Goal: Navigation & Orientation: Find specific page/section

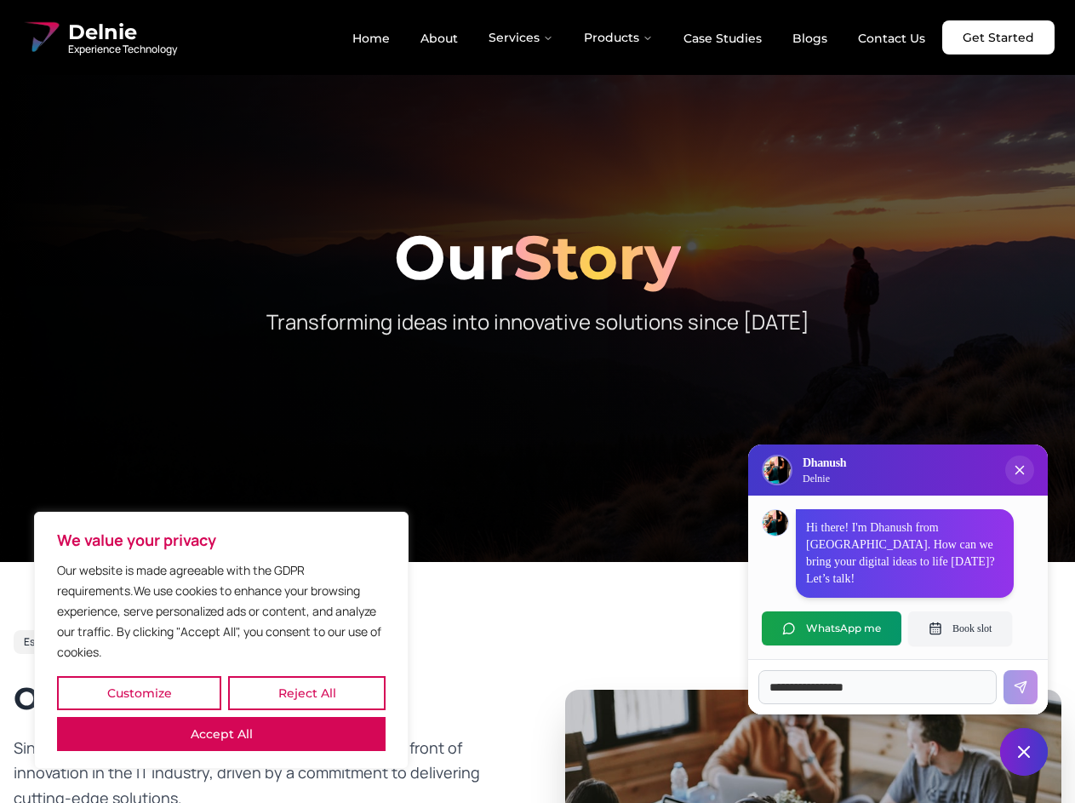
click at [139, 693] on button "Customize" at bounding box center [139, 693] width 164 height 34
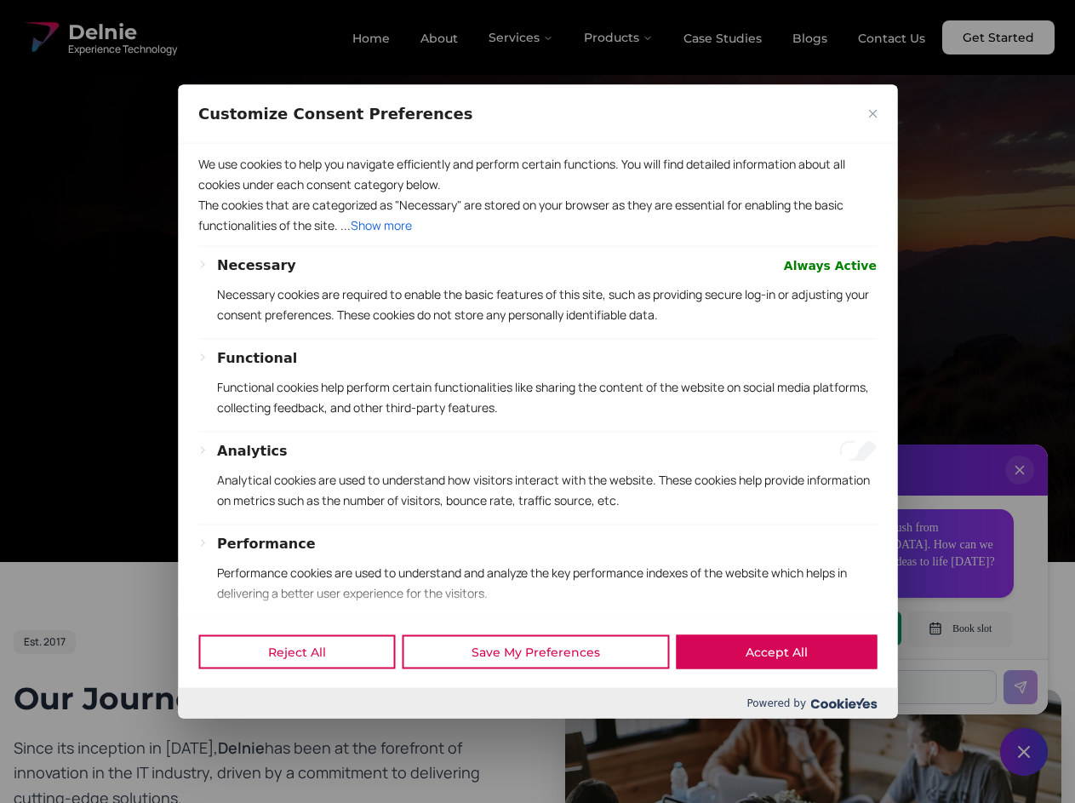
click at [306, 693] on div at bounding box center [537, 401] width 1075 height 803
click at [221, 194] on p "We use cookies to help you navigate efficiently and perform certain functions. …" at bounding box center [537, 173] width 678 height 41
click at [537, 324] on p "Necessary cookies are required to enable the basic features of this site, such …" at bounding box center [547, 303] width 660 height 41
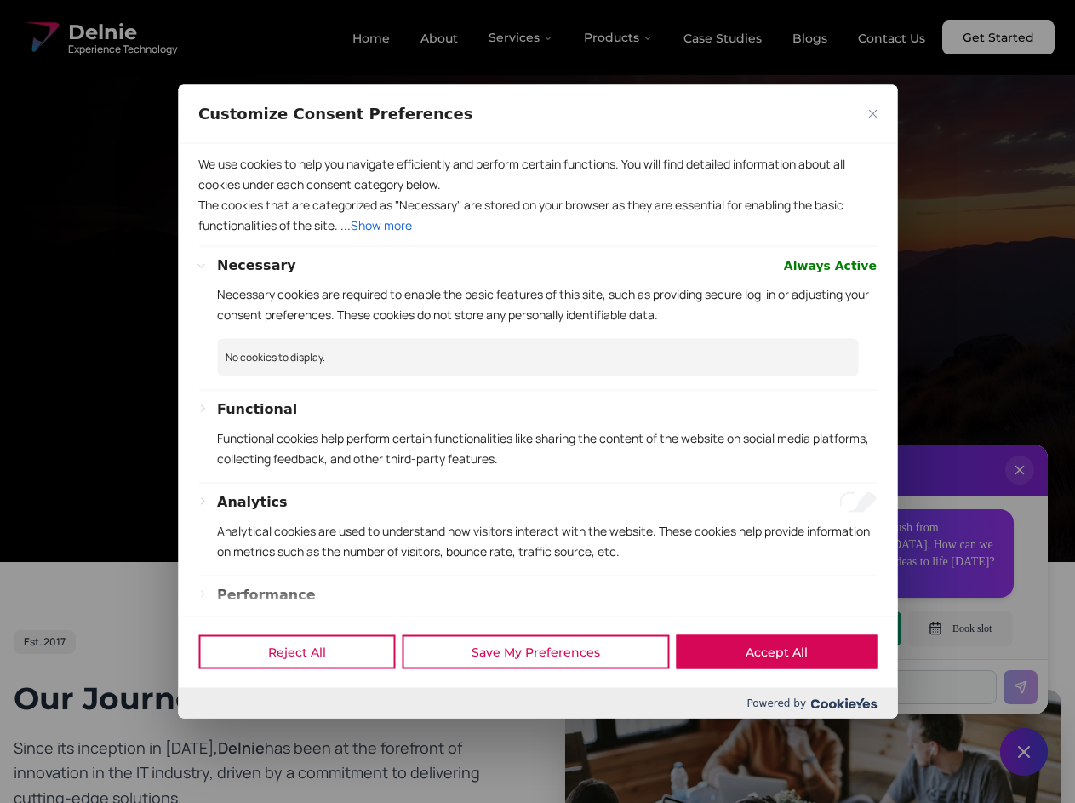
click at [522, 37] on div at bounding box center [537, 401] width 1075 height 803
click at [619, 37] on div at bounding box center [537, 401] width 1075 height 803
click at [1020, 487] on div at bounding box center [537, 401] width 1075 height 803
click at [832, 628] on div "Reject All Save My Preferences Accept All" at bounding box center [537, 651] width 719 height 72
click at [960, 628] on div at bounding box center [537, 401] width 1075 height 803
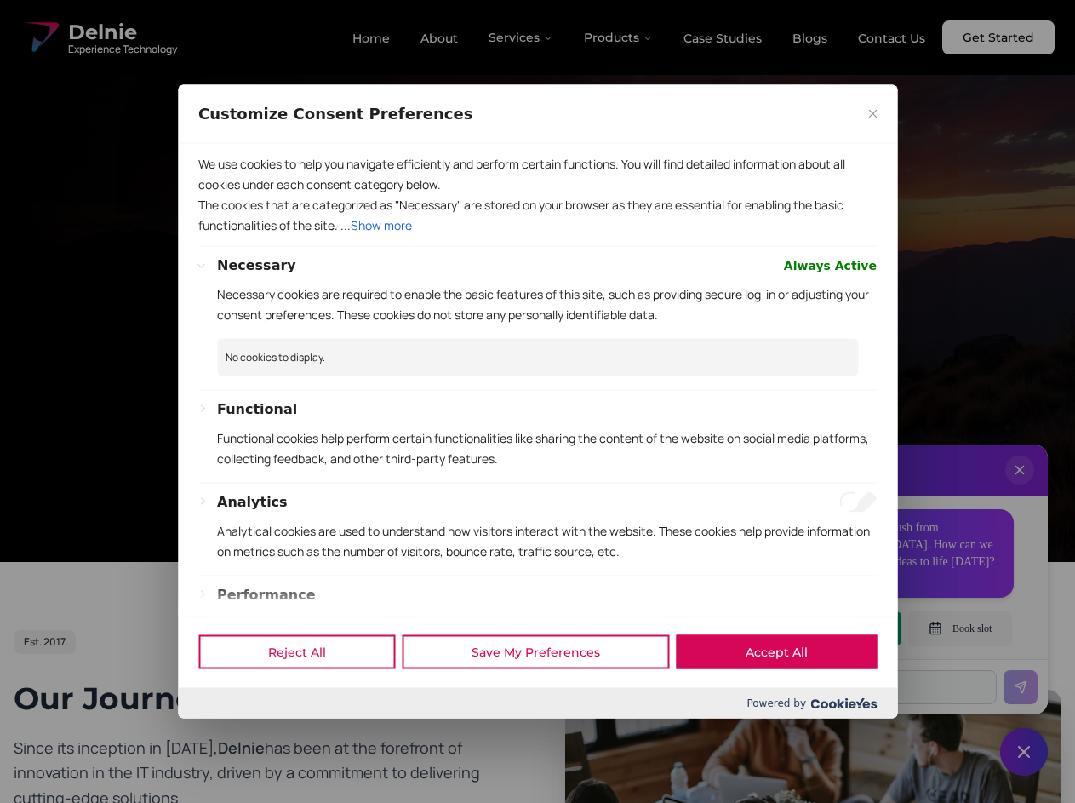
click at [1024, 752] on div at bounding box center [537, 401] width 1075 height 803
